Goal: Navigation & Orientation: Go to known website

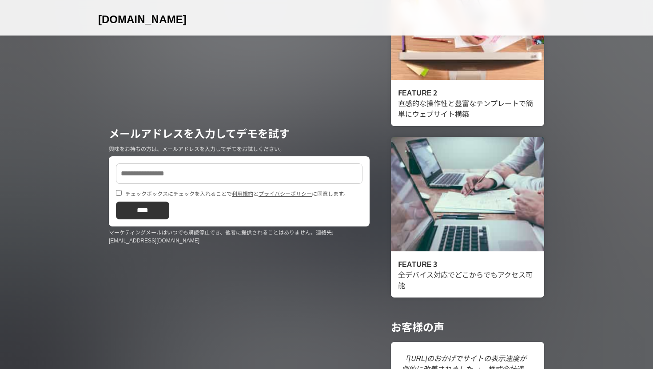
scroll to position [574, 0]
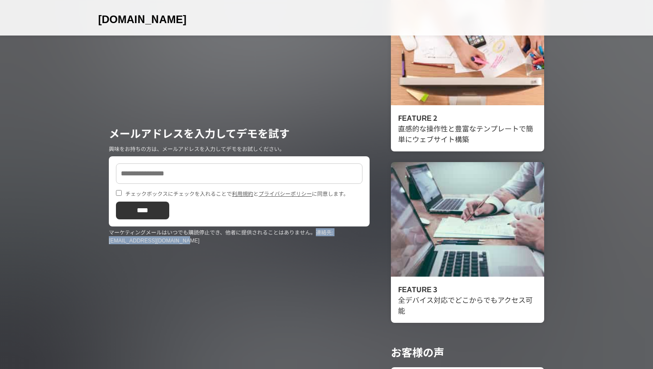
drag, startPoint x: 315, startPoint y: 233, endPoint x: 315, endPoint y: 254, distance: 20.4
click at [315, 254] on div "メールアドレスを入力してデモを試す 興味をお持ちの方は、メールアドレスを入力してデモをお試しください。 チェックボックスにチェックを入れることで 利用規約 と…" at bounding box center [239, 184] width 282 height 369
click at [286, 243] on p "マーケティングメールはいつでも購読停止でき、他者に提供されることはありません。連絡先: [EMAIL_ADDRESS][DOMAIN_NAME]" at bounding box center [239, 236] width 261 height 16
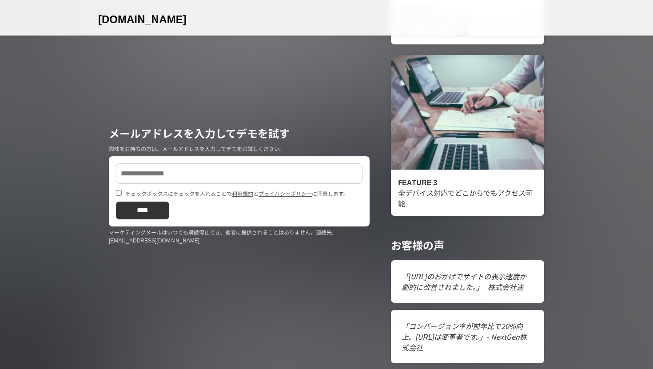
scroll to position [733, 0]
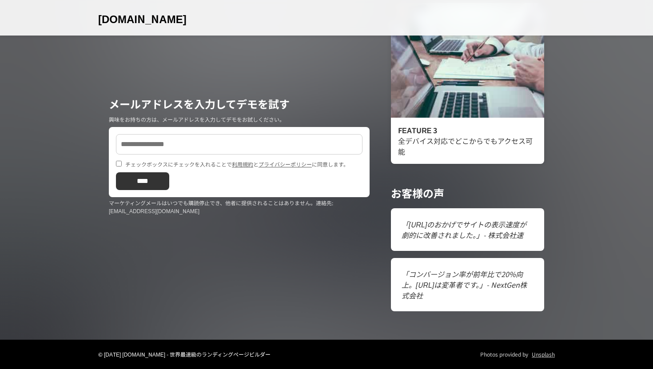
click at [129, 359] on footer "© [DATE] [DOMAIN_NAME] - 世界最速級のランディングページビルダー Photos provided by Unsplash" at bounding box center [326, 354] width 653 height 29
click at [128, 355] on p "© [DATE] [DOMAIN_NAME] - 世界最速級のランディングページビルダー" at bounding box center [184, 355] width 172 height 8
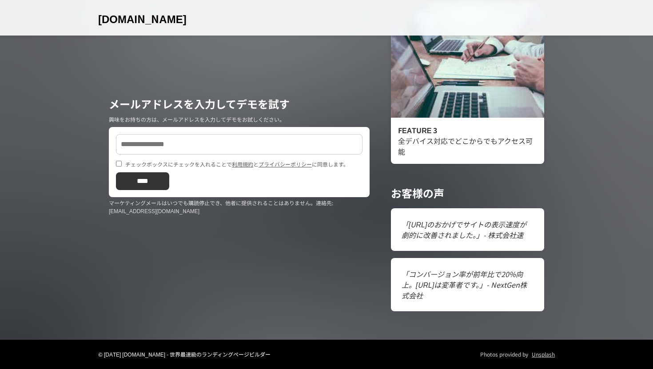
click at [116, 28] on header "[DOMAIN_NAME] 登録する" at bounding box center [326, 18] width 653 height 36
click at [116, 23] on span "[DOMAIN_NAME]" at bounding box center [142, 19] width 88 height 16
